Goal: Task Accomplishment & Management: Manage account settings

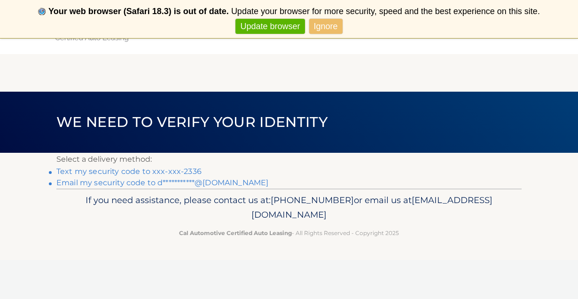
click at [207, 181] on link "**********" at bounding box center [162, 182] width 212 height 9
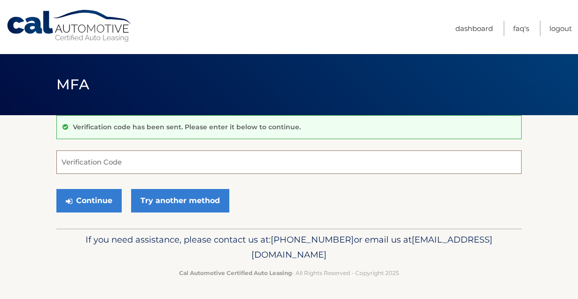
click at [128, 159] on input "Verification Code" at bounding box center [288, 162] width 465 height 24
click at [110, 159] on input "Verification Code" at bounding box center [288, 162] width 465 height 24
paste input "499236"
click at [91, 184] on form "499236 Verification Code Continue Try another method" at bounding box center [288, 183] width 465 height 67
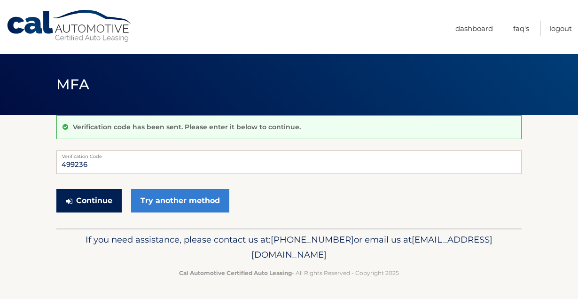
click at [88, 196] on button "Continue" at bounding box center [88, 201] width 65 height 24
click at [88, 207] on button "Continue" at bounding box center [88, 201] width 65 height 24
type input "4"
type input "499236"
click at [93, 197] on button "Continue" at bounding box center [88, 201] width 65 height 24
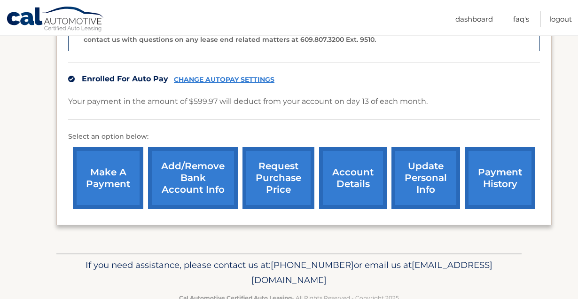
scroll to position [281, 0]
click at [352, 175] on link "account details" at bounding box center [353, 178] width 68 height 62
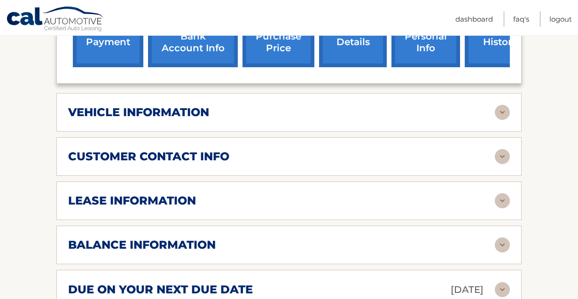
scroll to position [377, 0]
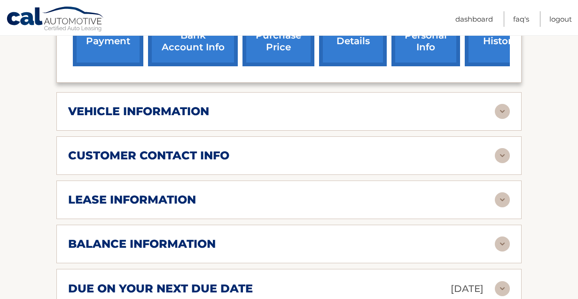
click at [497, 105] on img at bounding box center [502, 111] width 15 height 15
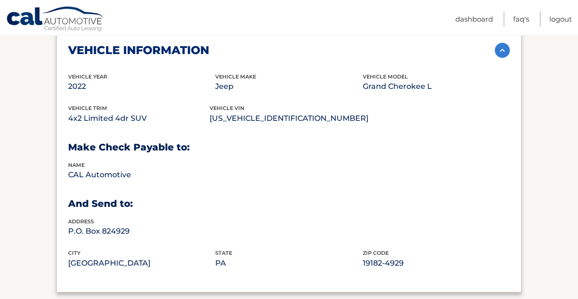
scroll to position [400, 0]
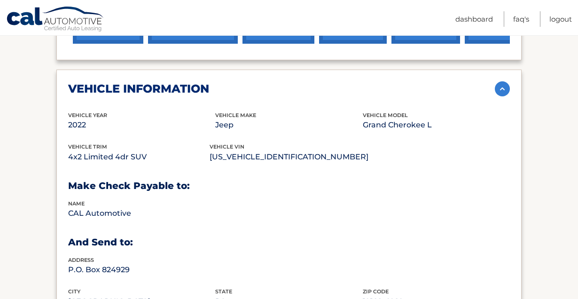
click at [501, 86] on img at bounding box center [502, 88] width 15 height 15
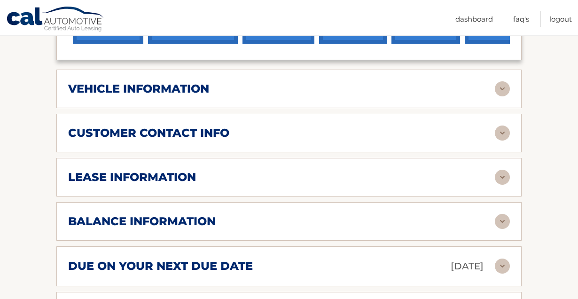
click at [501, 178] on img at bounding box center [502, 177] width 15 height 15
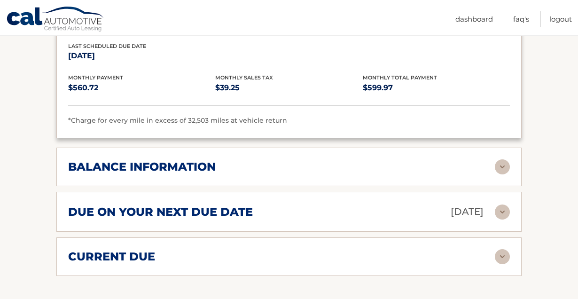
scroll to position [629, 0]
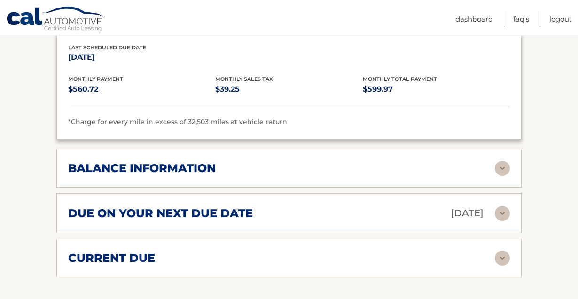
click at [499, 164] on img at bounding box center [502, 168] width 15 height 15
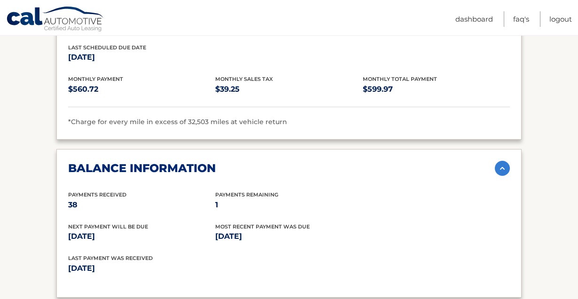
click at [499, 165] on img at bounding box center [502, 168] width 15 height 15
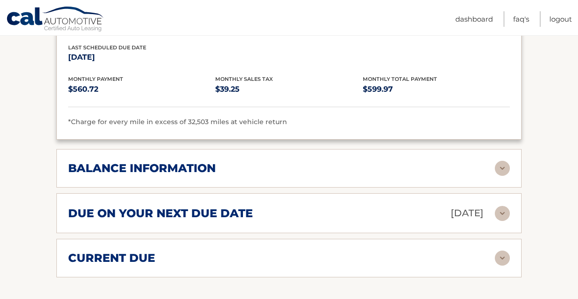
click at [502, 212] on img at bounding box center [502, 213] width 15 height 15
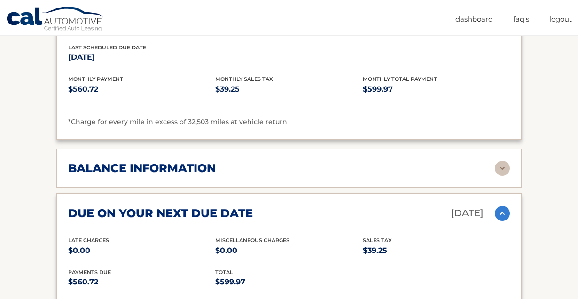
click at [503, 212] on img at bounding box center [502, 213] width 15 height 15
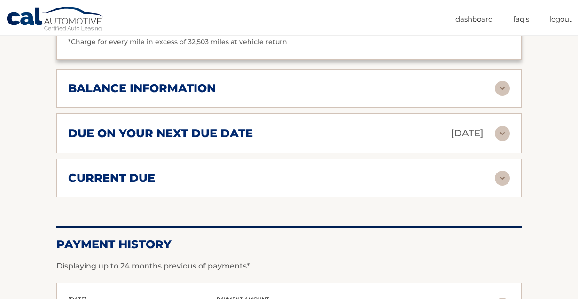
scroll to position [710, 0]
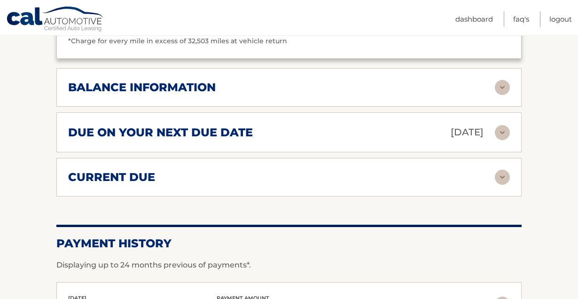
click at [504, 190] on div "current due Late Charges $0.00 Miscelleneous Charges* $0.00 Sales Tax $0.00 pay…" at bounding box center [288, 177] width 465 height 39
click at [505, 178] on img at bounding box center [502, 177] width 15 height 15
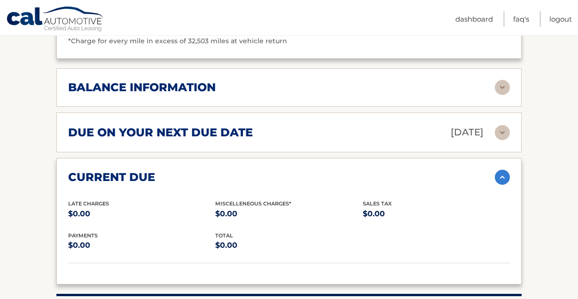
click at [505, 178] on img at bounding box center [502, 177] width 15 height 15
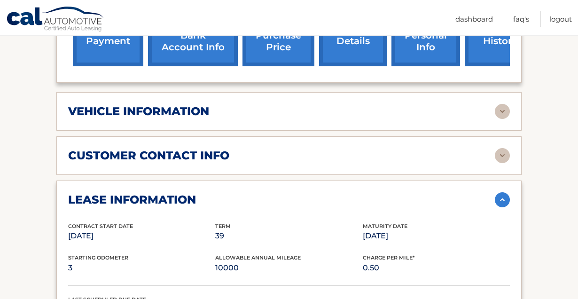
scroll to position [379, 0]
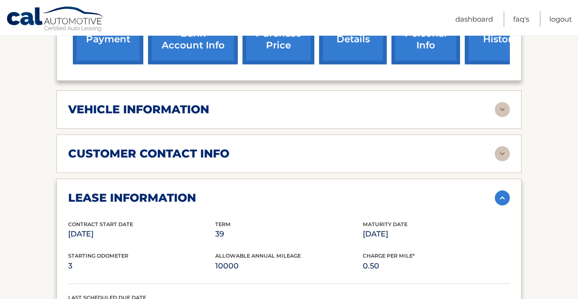
click at [503, 111] on img at bounding box center [502, 109] width 15 height 15
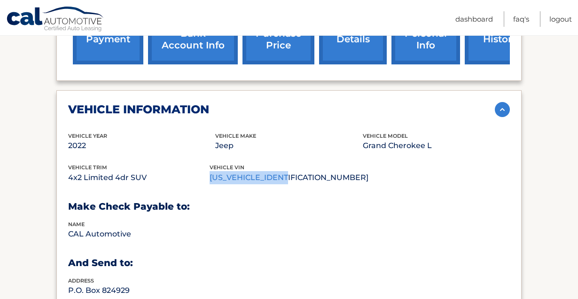
drag, startPoint x: 294, startPoint y: 175, endPoint x: 215, endPoint y: 178, distance: 79.0
click at [215, 178] on p "[US_VEHICLE_IDENTIFICATION_NUMBER]" at bounding box center [289, 177] width 159 height 13
copy p "[US_VEHICLE_IDENTIFICATION_NUMBER]"
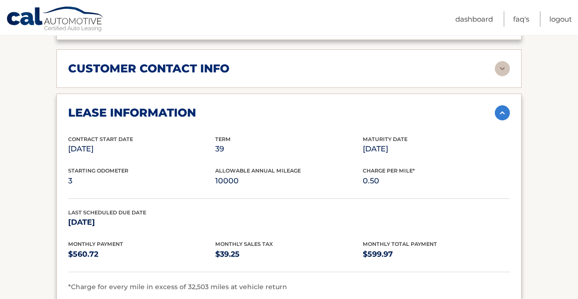
scroll to position [446, 0]
